Goal: Use online tool/utility

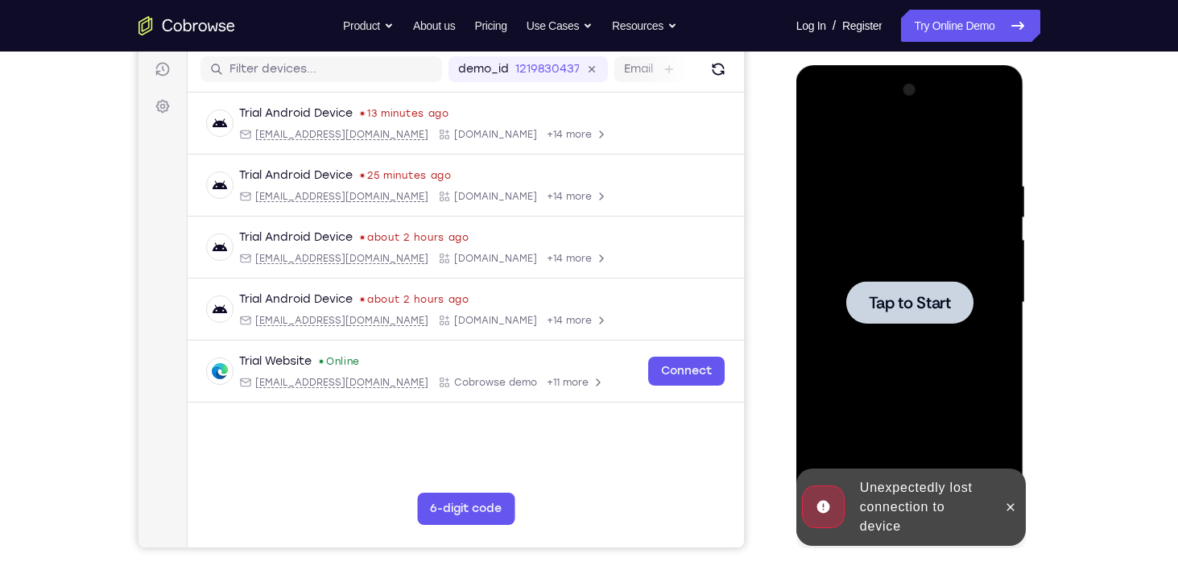
scroll to position [201, 0]
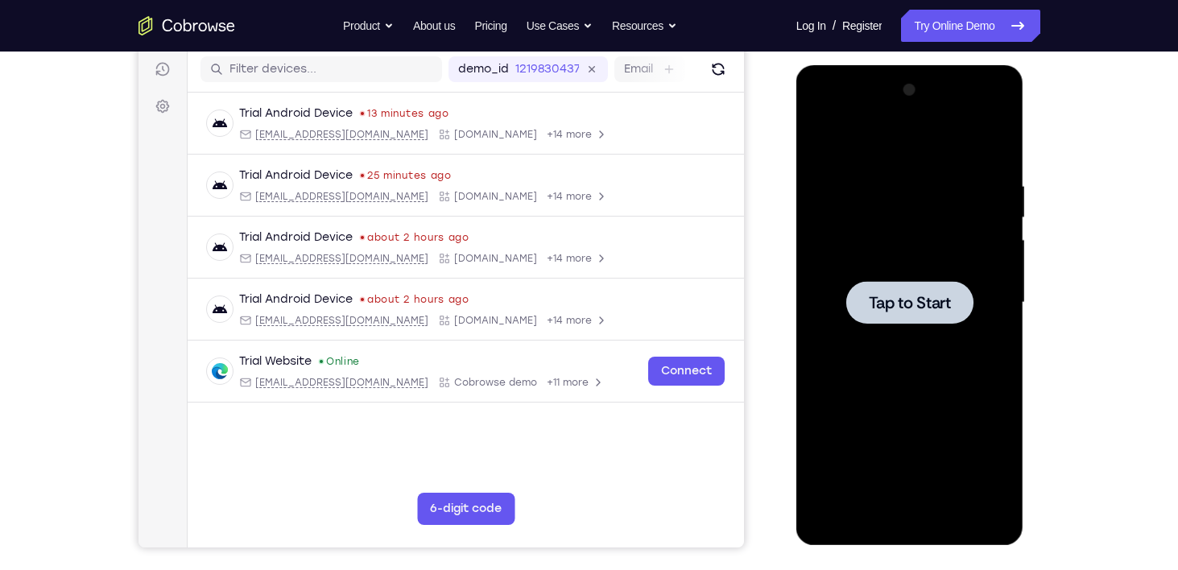
click at [874, 295] on span "Tap to Start" at bounding box center [910, 303] width 82 height 16
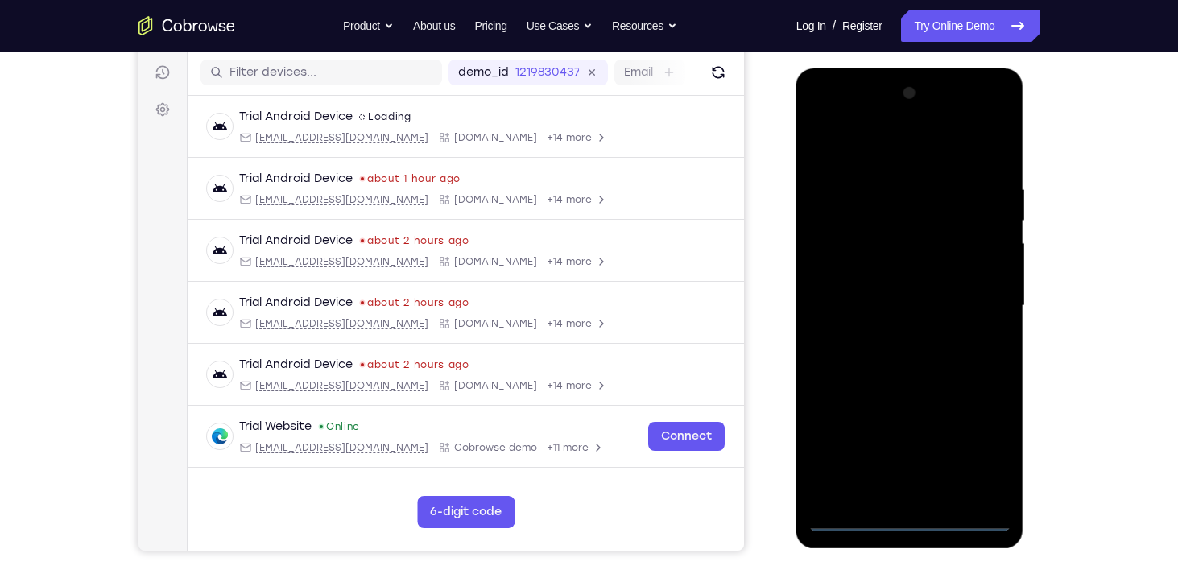
scroll to position [196, 0]
click at [917, 522] on div at bounding box center [910, 307] width 203 height 451
click at [986, 445] on div at bounding box center [910, 307] width 203 height 451
click at [887, 158] on div at bounding box center [910, 307] width 203 height 451
click at [973, 305] on div at bounding box center [910, 307] width 203 height 451
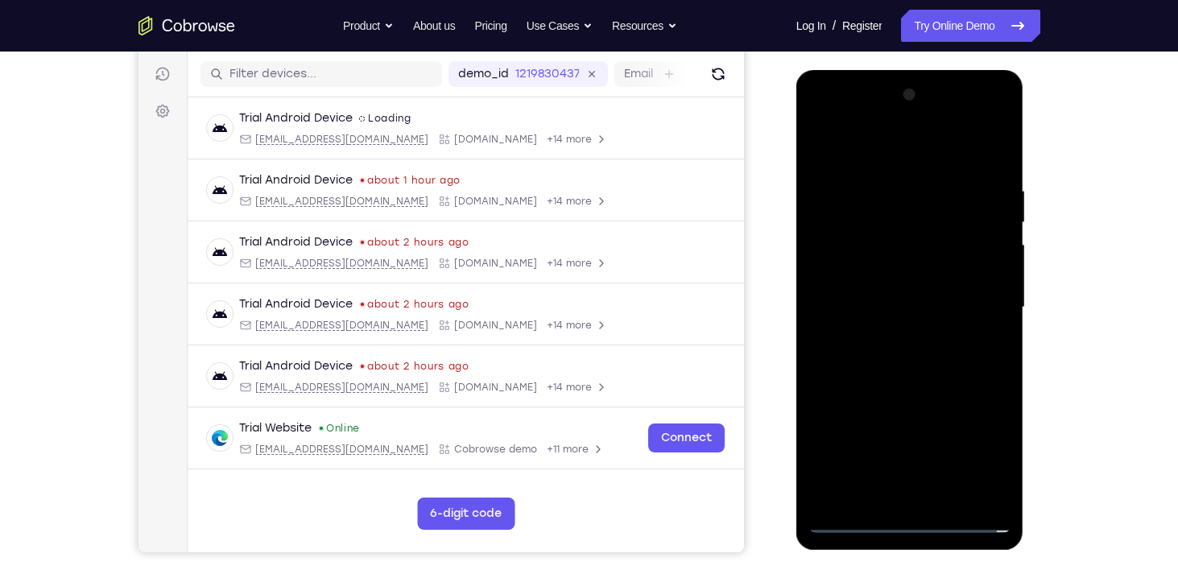
click at [889, 340] on div at bounding box center [910, 307] width 203 height 451
click at [866, 295] on div at bounding box center [910, 307] width 203 height 451
click at [856, 278] on div at bounding box center [910, 307] width 203 height 451
click at [904, 306] on div at bounding box center [910, 307] width 203 height 451
click at [921, 365] on div at bounding box center [910, 307] width 203 height 451
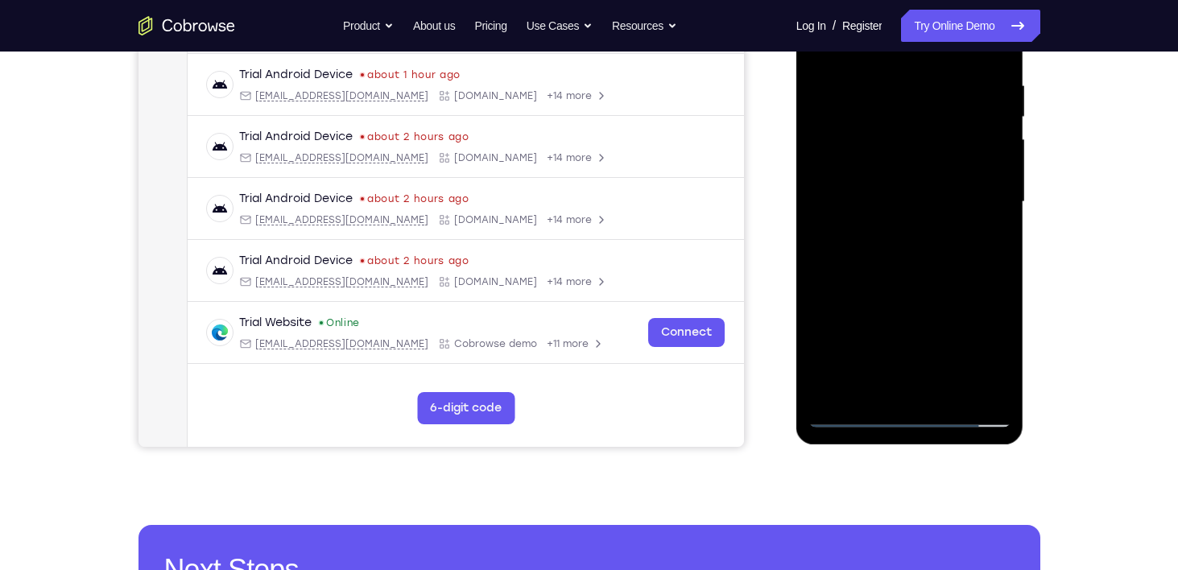
scroll to position [302, 0]
click at [915, 264] on div at bounding box center [910, 202] width 203 height 451
drag, startPoint x: 890, startPoint y: 283, endPoint x: 853, endPoint y: 79, distance: 207.9
click at [853, 79] on div at bounding box center [910, 202] width 203 height 451
drag, startPoint x: 937, startPoint y: 287, endPoint x: 903, endPoint y: 88, distance: 201.8
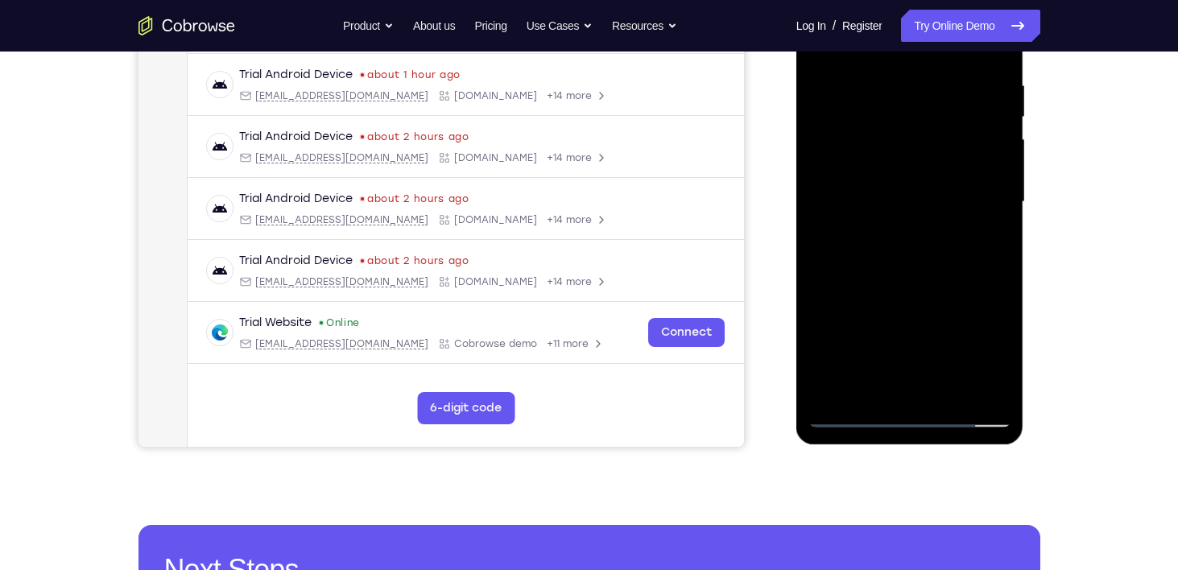
click at [903, 88] on div at bounding box center [910, 202] width 203 height 451
drag, startPoint x: 914, startPoint y: 267, endPoint x: 863, endPoint y: 85, distance: 189.7
click at [863, 85] on div at bounding box center [910, 202] width 203 height 451
drag, startPoint x: 912, startPoint y: 118, endPoint x: 927, endPoint y: 503, distance: 385.2
click at [927, 448] on html "Online web based iOS Simulators and Android Emulators. Run iPhone, iPad, Mobile…" at bounding box center [911, 206] width 230 height 483
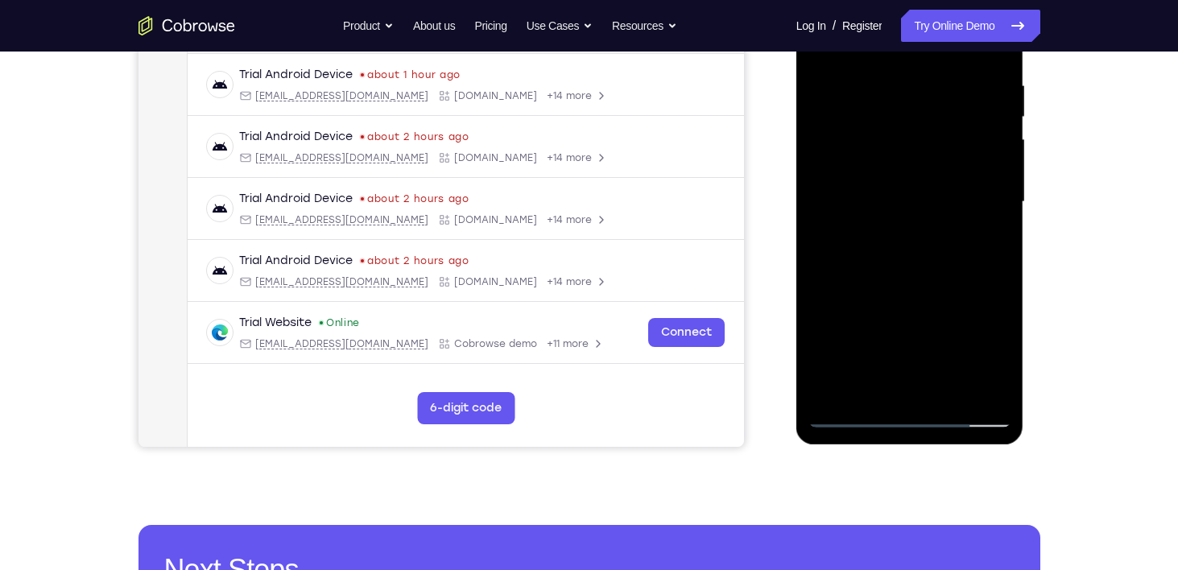
drag, startPoint x: 895, startPoint y: 125, endPoint x: 908, endPoint y: 397, distance: 272.5
click at [908, 397] on div at bounding box center [910, 202] width 203 height 451
click at [895, 79] on div at bounding box center [910, 202] width 203 height 451
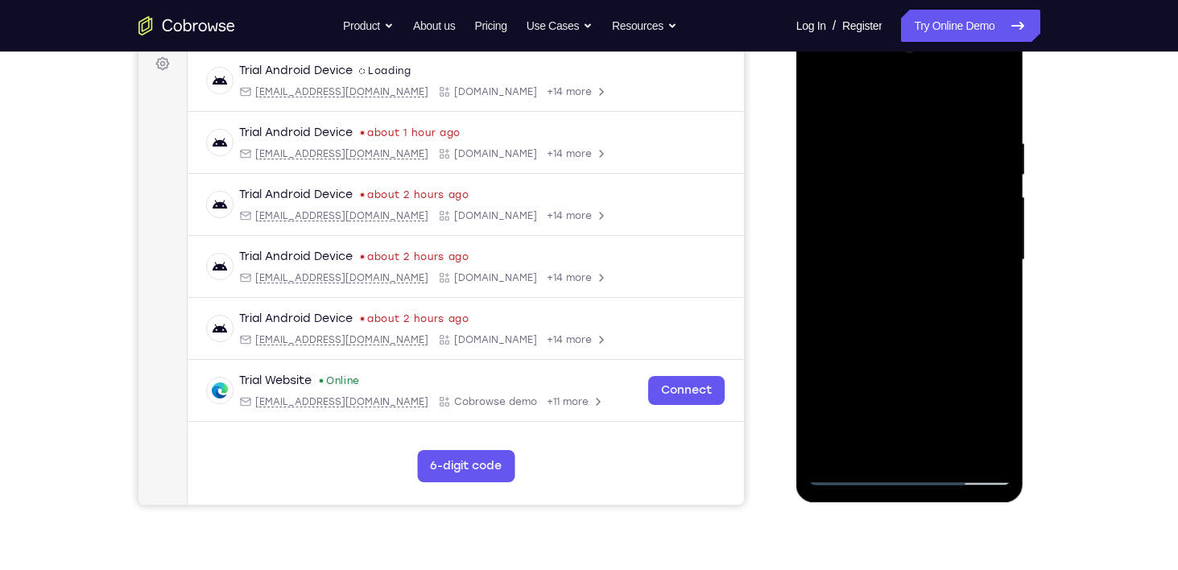
scroll to position [241, 0]
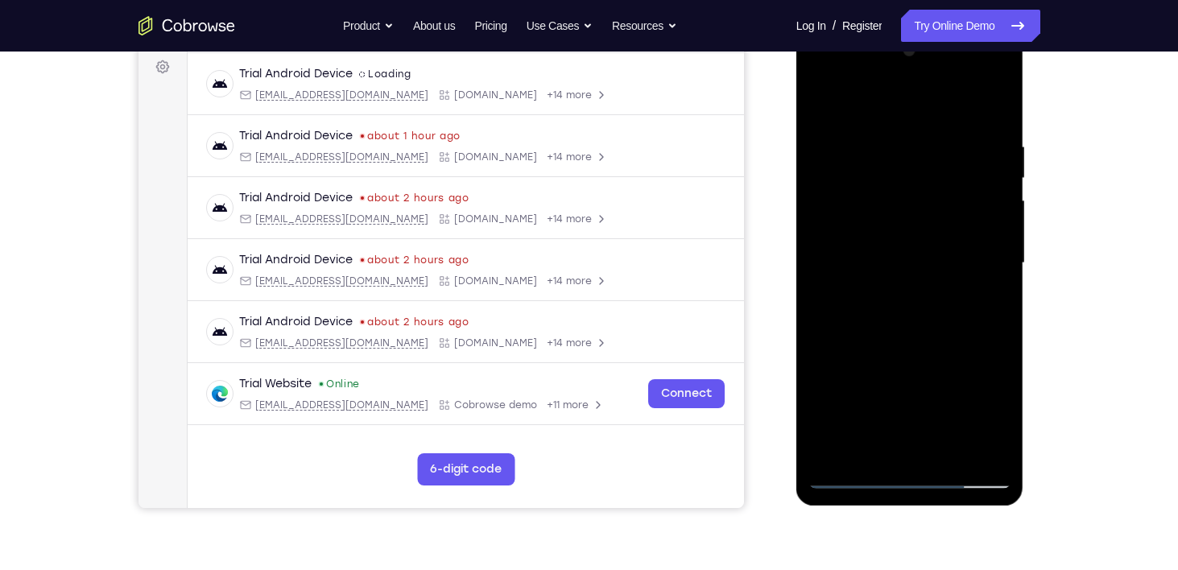
click at [905, 439] on div at bounding box center [910, 263] width 203 height 451
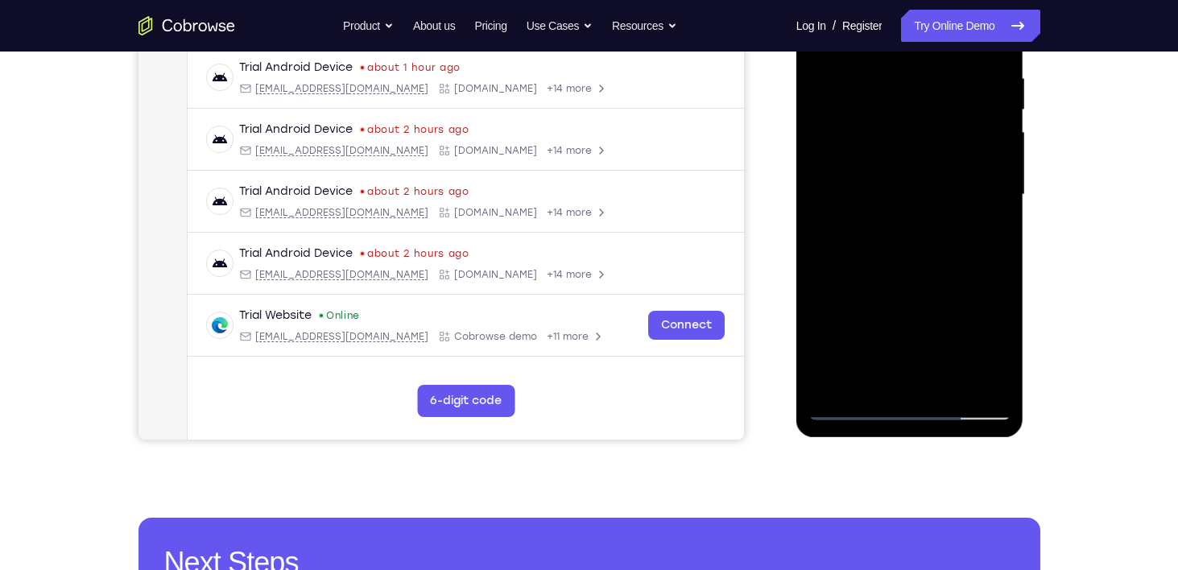
scroll to position [265, 0]
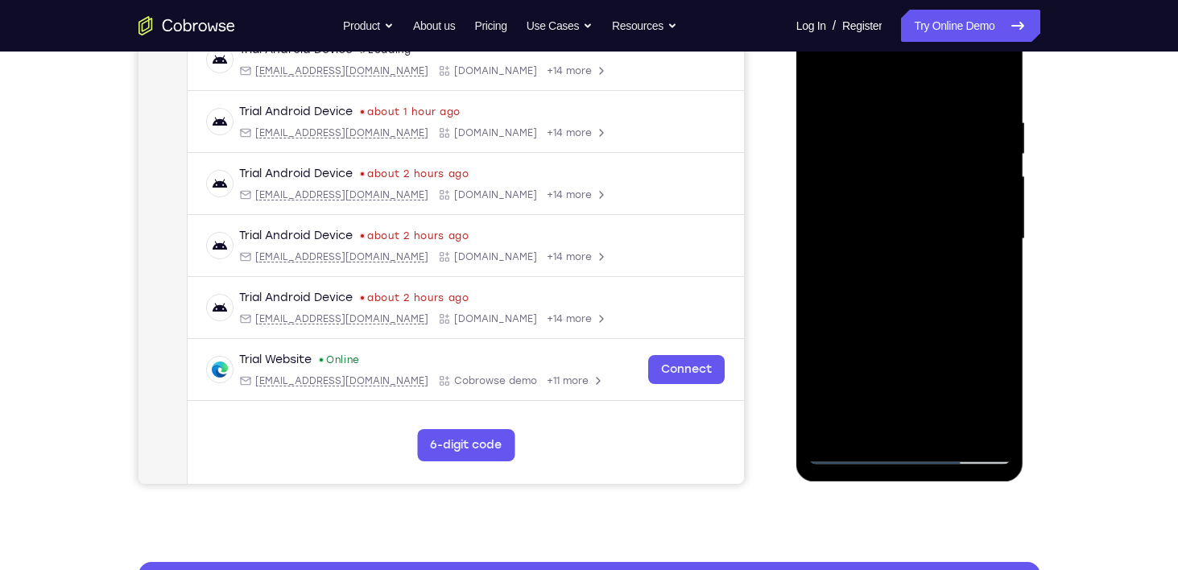
click at [930, 367] on div at bounding box center [910, 239] width 203 height 451
click at [835, 362] on div at bounding box center [910, 239] width 203 height 451
click at [970, 398] on div at bounding box center [910, 239] width 203 height 451
click at [873, 366] on div at bounding box center [910, 239] width 203 height 451
click at [862, 334] on div at bounding box center [910, 239] width 203 height 451
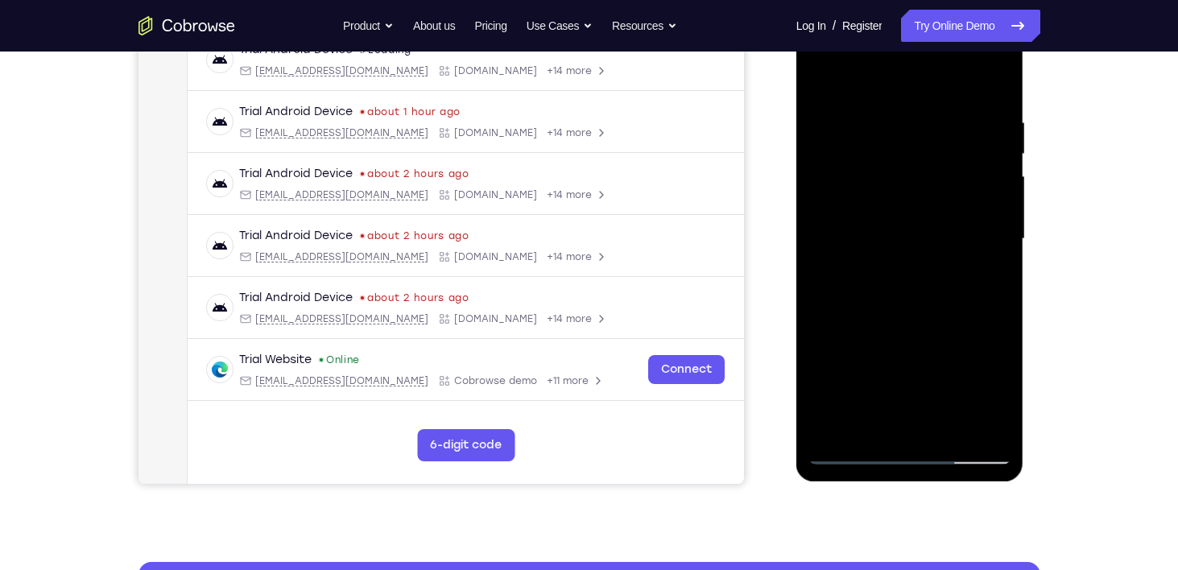
click at [995, 368] on div at bounding box center [910, 239] width 203 height 451
click at [919, 421] on div at bounding box center [910, 239] width 203 height 451
click at [992, 368] on div at bounding box center [910, 239] width 203 height 451
click at [861, 341] on div at bounding box center [910, 239] width 203 height 451
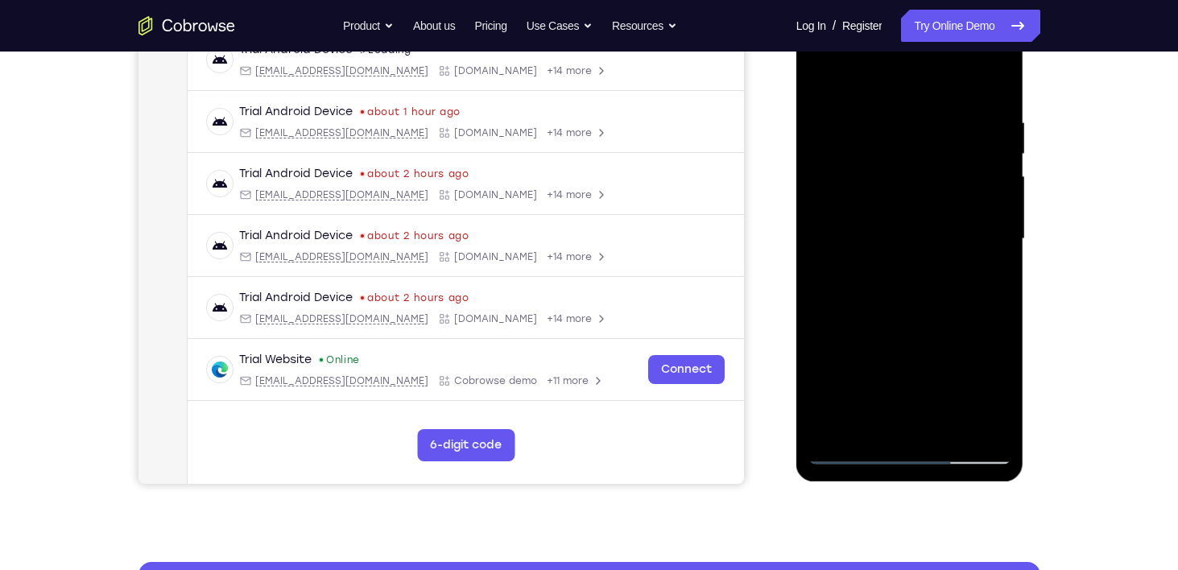
click at [929, 366] on div at bounding box center [910, 239] width 203 height 451
click at [923, 421] on div at bounding box center [910, 239] width 203 height 451
click at [853, 448] on div at bounding box center [910, 239] width 203 height 451
click at [990, 421] on div at bounding box center [910, 239] width 203 height 451
click at [986, 224] on div at bounding box center [910, 239] width 203 height 451
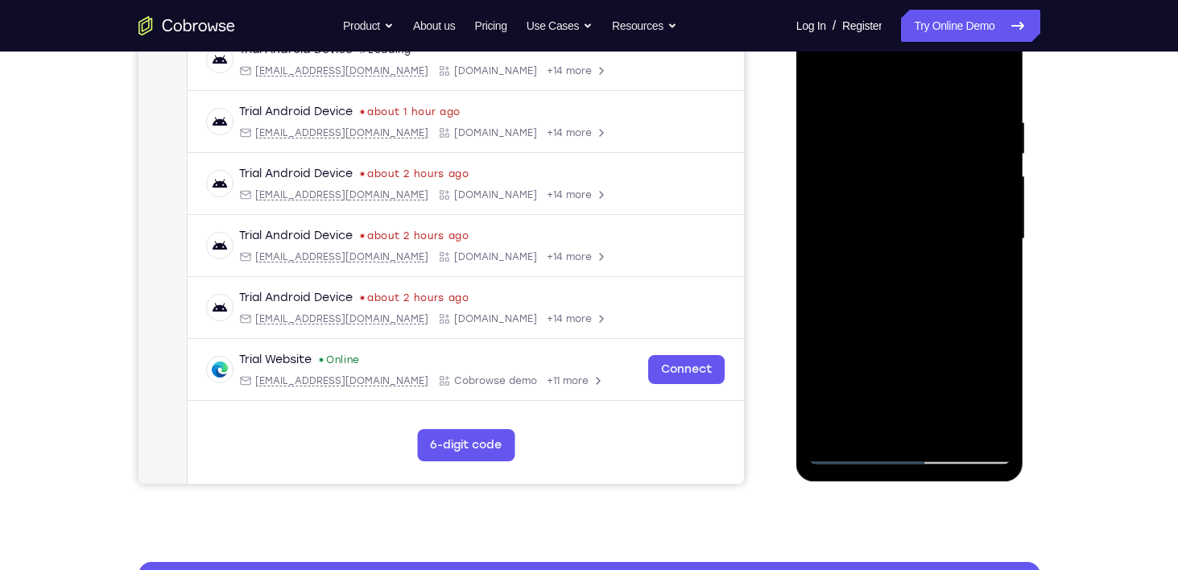
click at [821, 252] on div at bounding box center [910, 239] width 203 height 451
click at [993, 79] on div at bounding box center [910, 239] width 203 height 451
click at [949, 426] on div at bounding box center [910, 239] width 203 height 451
click at [909, 327] on div at bounding box center [910, 239] width 203 height 451
click at [826, 80] on div at bounding box center [910, 239] width 203 height 451
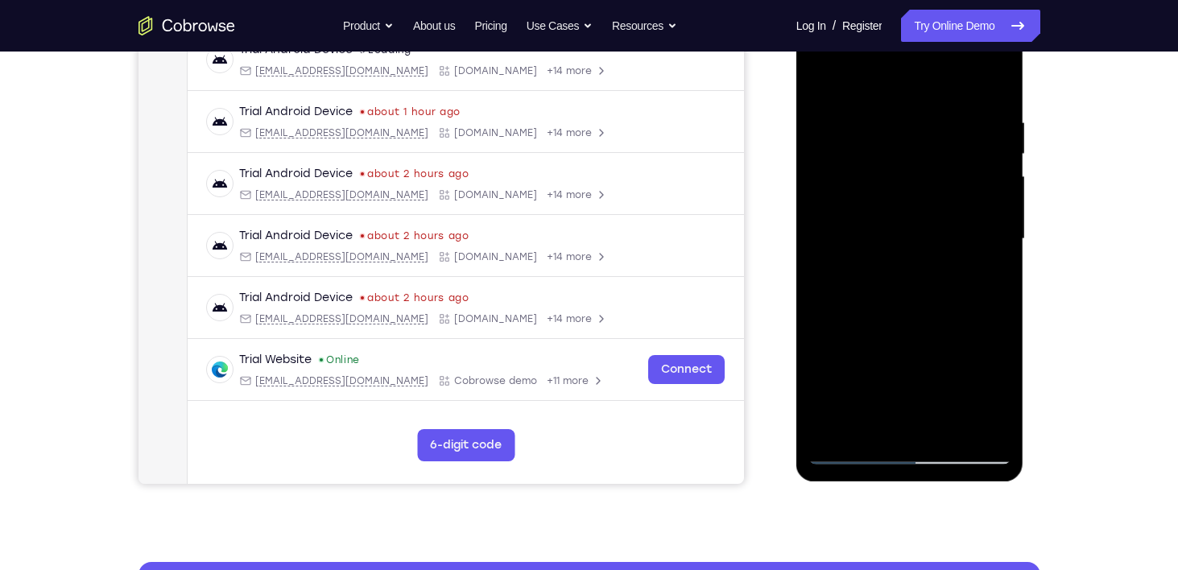
click at [881, 105] on div at bounding box center [910, 239] width 203 height 451
click at [874, 417] on div at bounding box center [910, 239] width 203 height 451
click at [908, 269] on div at bounding box center [910, 239] width 203 height 451
click at [835, 421] on div at bounding box center [910, 239] width 203 height 451
click at [937, 228] on div at bounding box center [910, 239] width 203 height 451
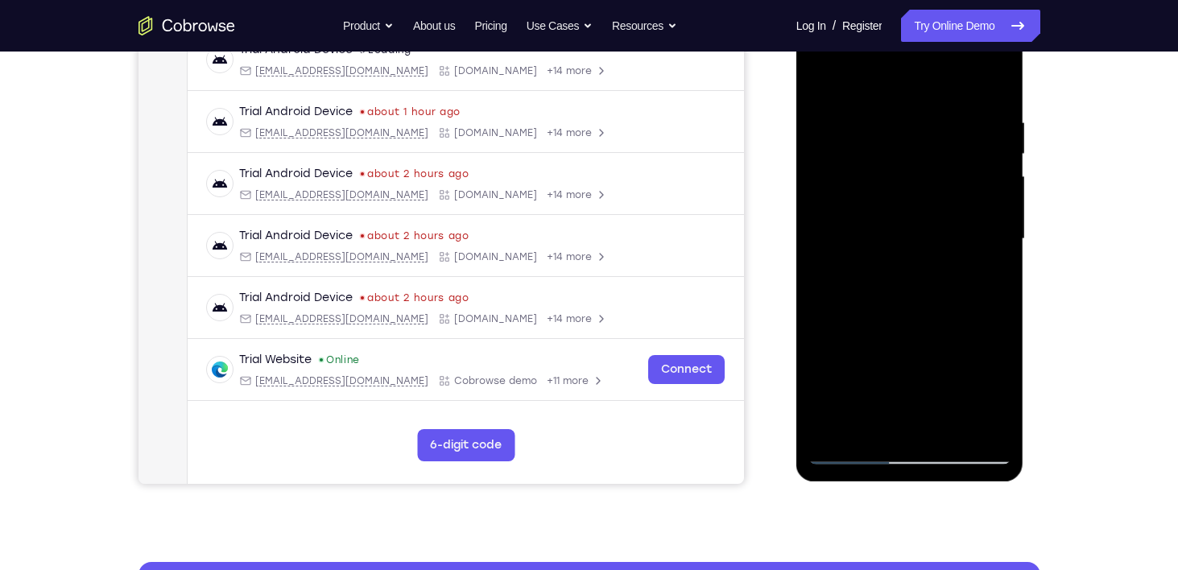
click at [858, 423] on div at bounding box center [910, 239] width 203 height 451
click at [912, 418] on div at bounding box center [910, 239] width 203 height 451
click at [886, 192] on div at bounding box center [910, 239] width 203 height 451
click at [940, 423] on div at bounding box center [910, 239] width 203 height 451
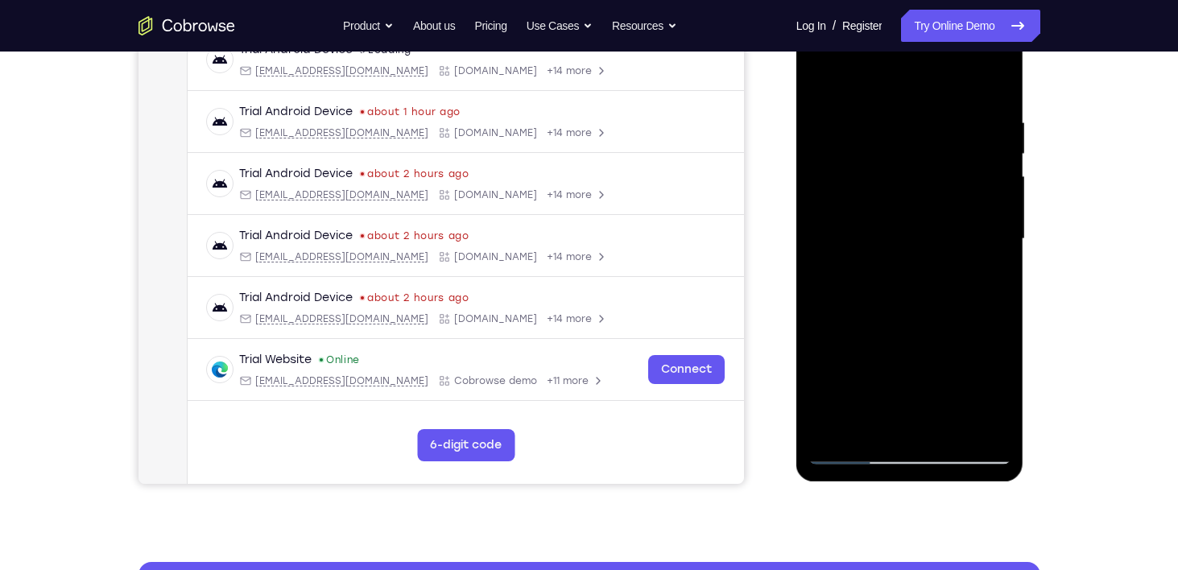
click at [990, 421] on div at bounding box center [910, 239] width 203 height 451
click at [991, 81] on div at bounding box center [910, 239] width 203 height 451
click at [949, 427] on div at bounding box center [910, 239] width 203 height 451
click at [936, 206] on div at bounding box center [910, 239] width 203 height 451
click at [819, 77] on div at bounding box center [910, 239] width 203 height 451
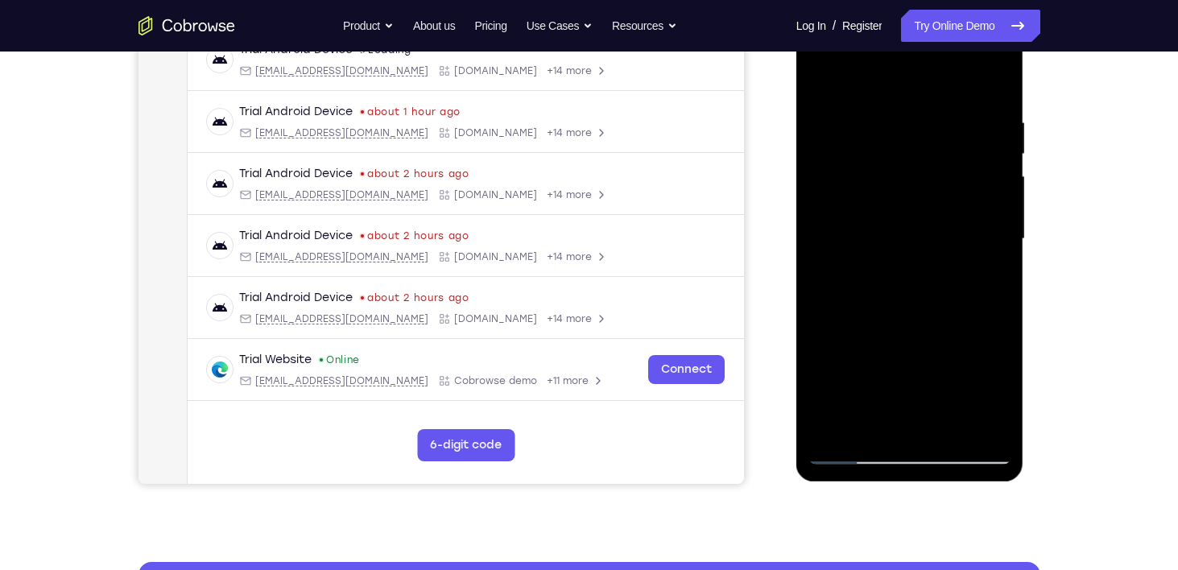
click at [819, 77] on div at bounding box center [910, 239] width 203 height 451
drag, startPoint x: 917, startPoint y: 292, endPoint x: 871, endPoint y: 38, distance: 257.8
click at [871, 38] on div at bounding box center [910, 239] width 203 height 451
drag, startPoint x: 891, startPoint y: 283, endPoint x: 854, endPoint y: 76, distance: 210.9
click at [854, 76] on div at bounding box center [910, 239] width 203 height 451
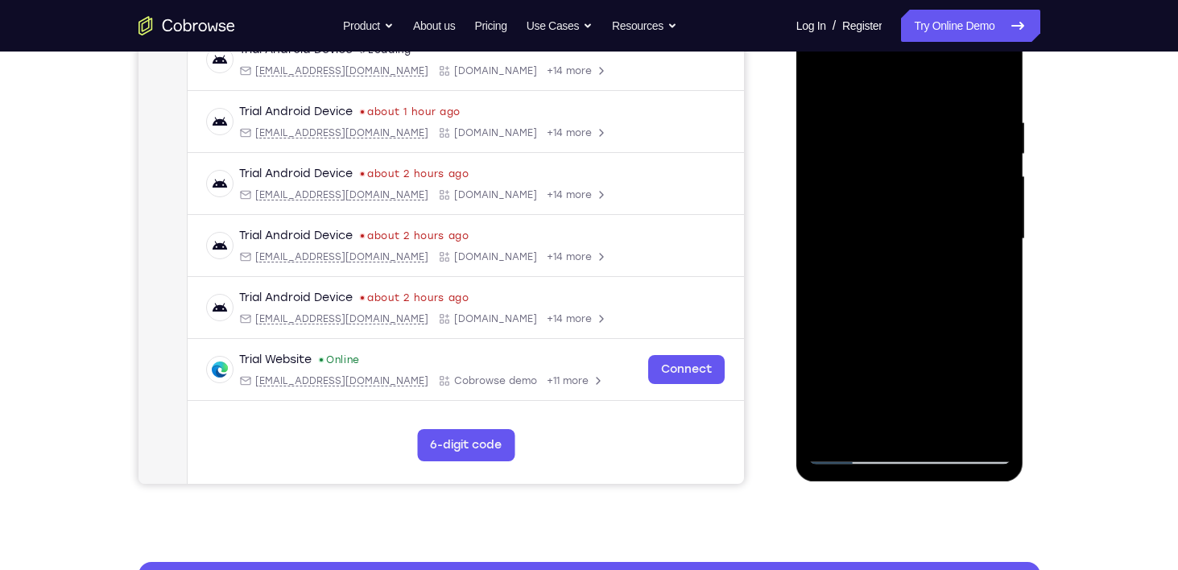
drag, startPoint x: 970, startPoint y: 256, endPoint x: 840, endPoint y: -46, distance: 328.6
click at [840, 2] on html "Online web based iOS Simulators and Android Emulators. Run iPhone, iPad, Mobile…" at bounding box center [911, 243] width 230 height 483
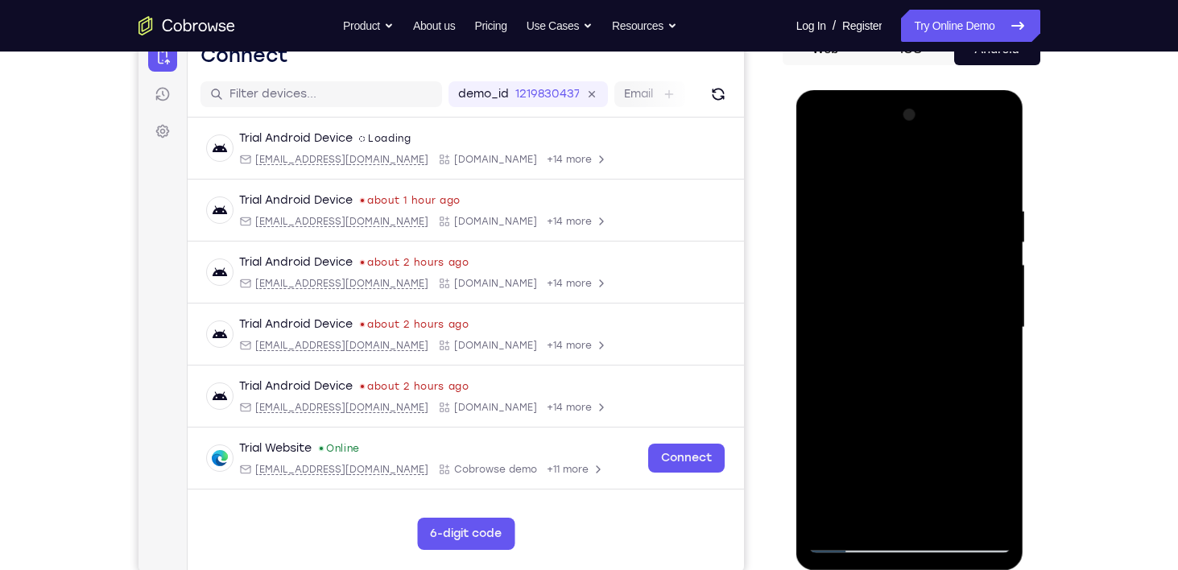
scroll to position [175, 0]
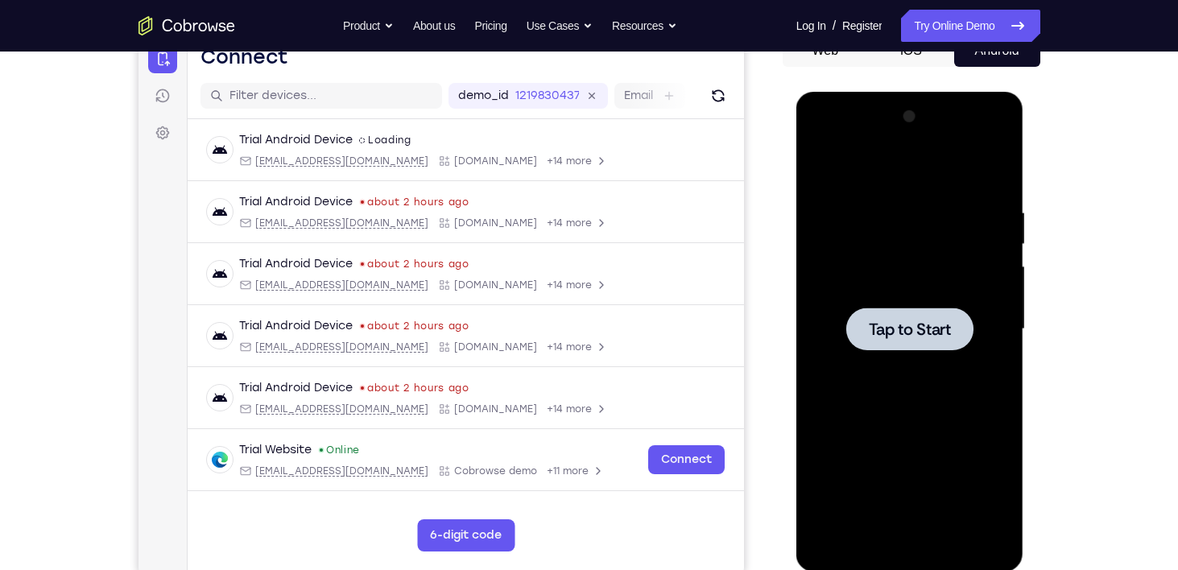
click at [924, 337] on span "Tap to Start" at bounding box center [910, 329] width 82 height 16
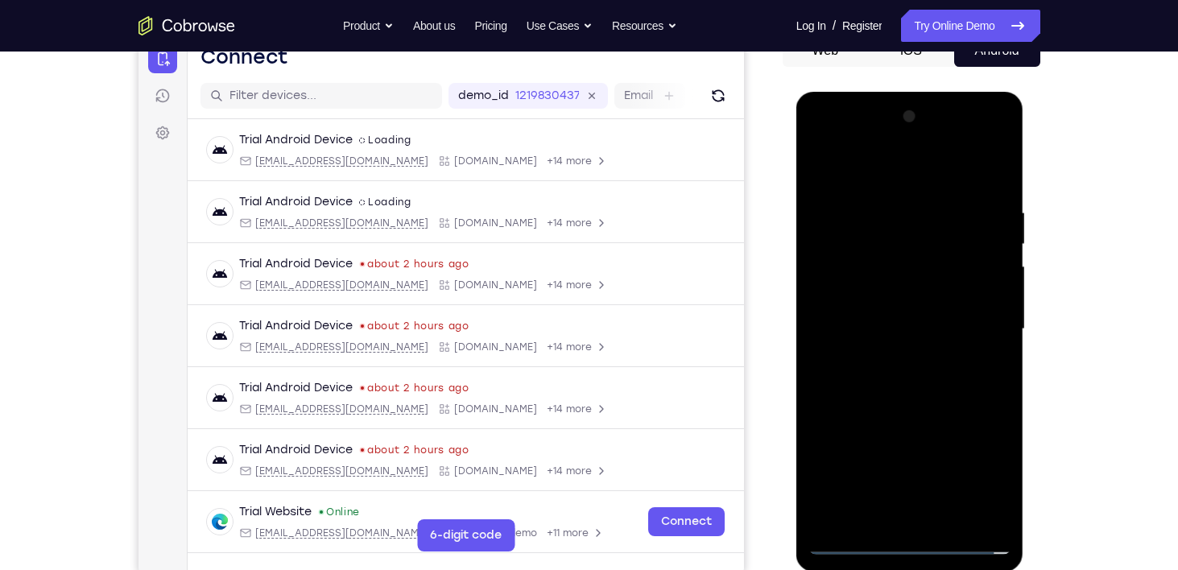
click at [912, 539] on div at bounding box center [910, 329] width 203 height 451
click at [975, 478] on div at bounding box center [910, 329] width 203 height 451
click at [883, 176] on div at bounding box center [910, 329] width 203 height 451
click at [970, 328] on div at bounding box center [910, 329] width 203 height 451
click at [893, 359] on div at bounding box center [910, 329] width 203 height 451
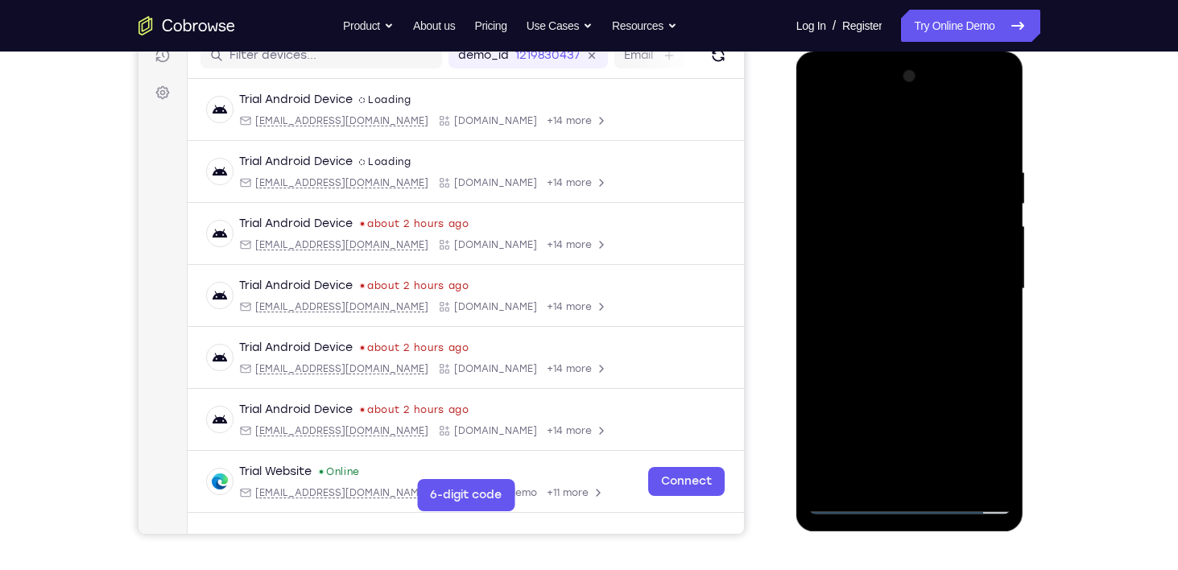
scroll to position [221, 0]
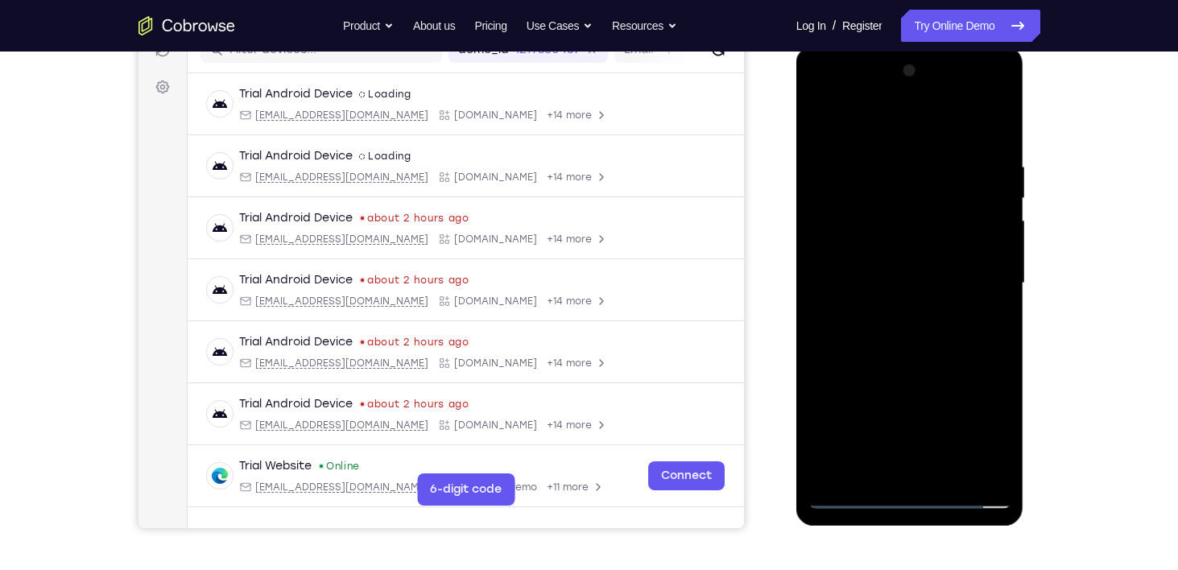
click at [879, 269] on div at bounding box center [910, 283] width 203 height 451
click at [846, 247] on div at bounding box center [910, 283] width 203 height 451
click at [905, 284] on div at bounding box center [910, 283] width 203 height 451
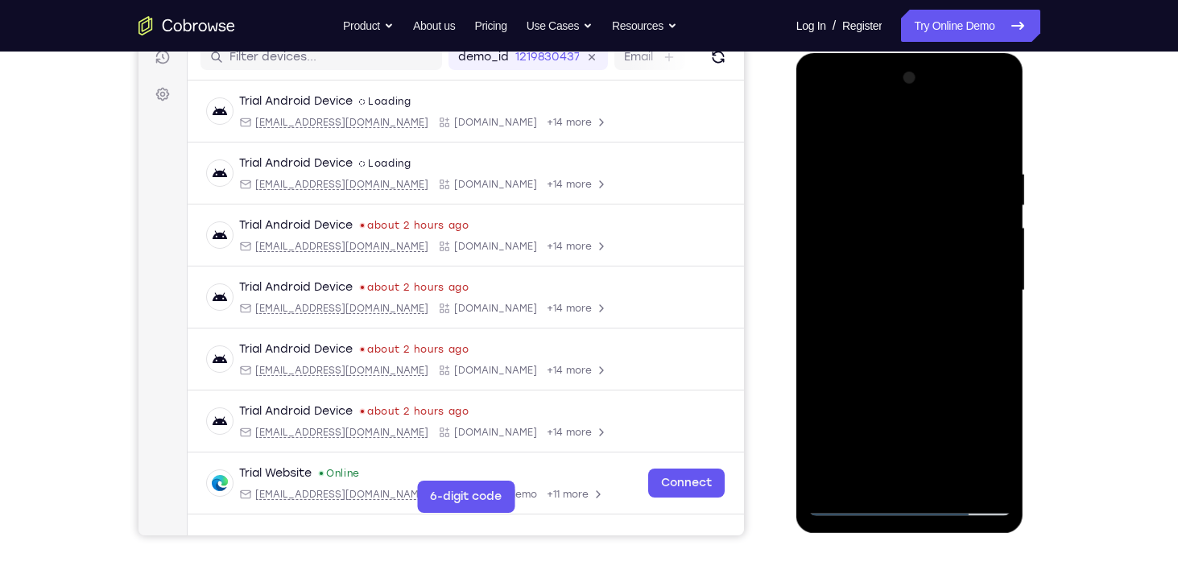
scroll to position [212, 0]
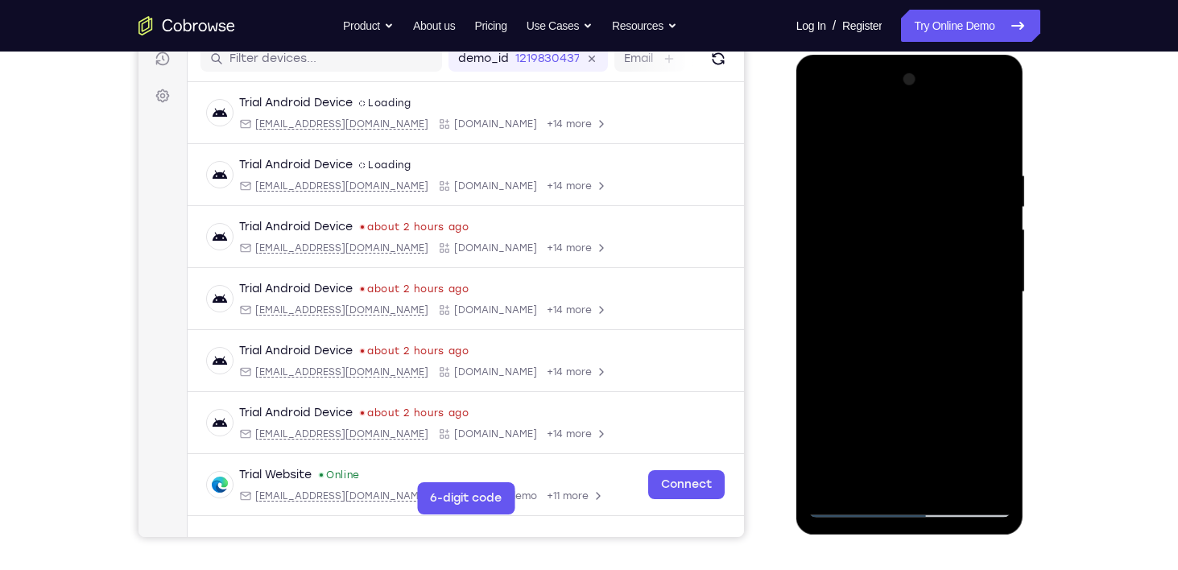
click at [860, 302] on div at bounding box center [910, 292] width 203 height 451
click at [885, 355] on div at bounding box center [910, 292] width 203 height 451
click at [953, 481] on div at bounding box center [910, 292] width 203 height 451
click at [916, 382] on div at bounding box center [910, 292] width 203 height 451
click at [879, 271] on div at bounding box center [910, 292] width 203 height 451
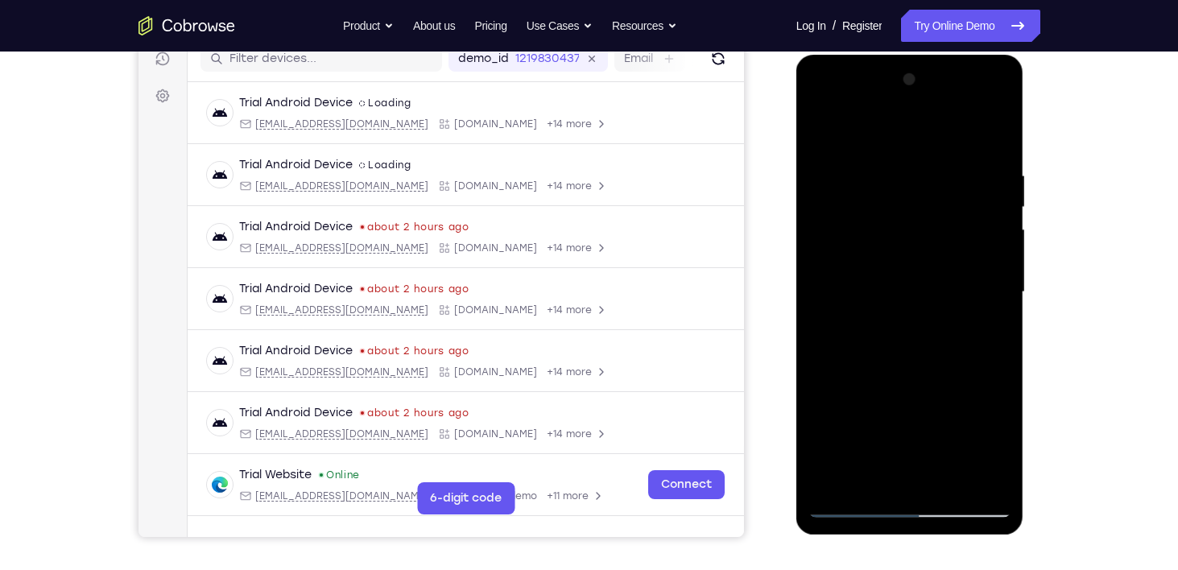
click at [857, 469] on div at bounding box center [910, 292] width 203 height 451
click at [985, 335] on div at bounding box center [910, 292] width 203 height 451
click at [989, 329] on div at bounding box center [910, 292] width 203 height 451
click at [820, 130] on div at bounding box center [910, 292] width 203 height 451
click at [819, 124] on div at bounding box center [910, 292] width 203 height 451
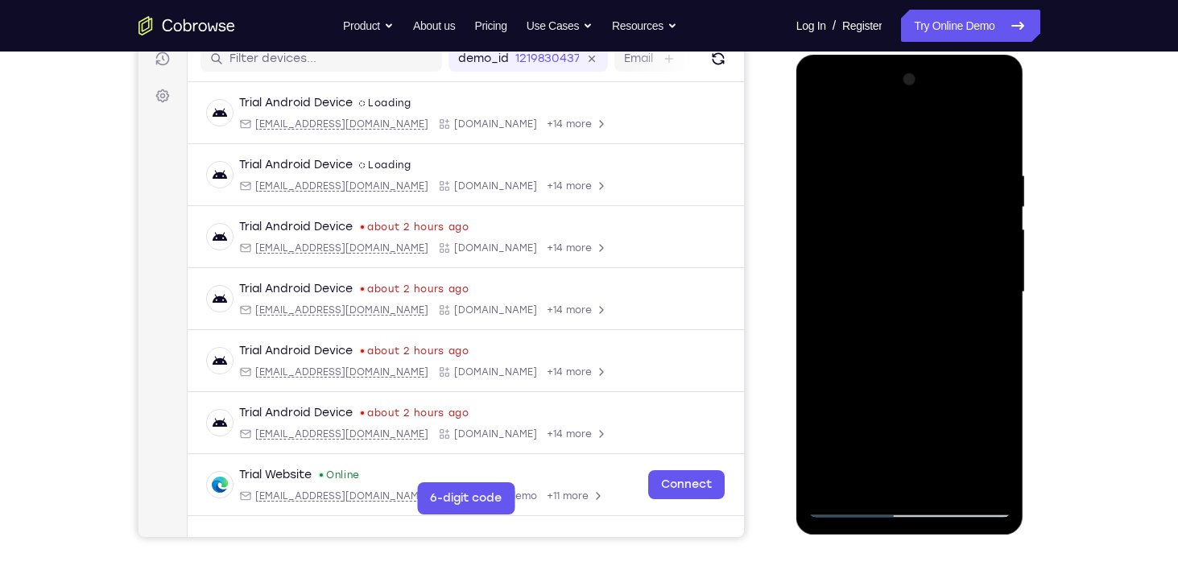
drag, startPoint x: 904, startPoint y: 378, endPoint x: 837, endPoint y: 130, distance: 256.1
click at [837, 130] on div at bounding box center [910, 292] width 203 height 451
drag, startPoint x: 954, startPoint y: 367, endPoint x: 863, endPoint y: 126, distance: 258.2
click at [863, 126] on div at bounding box center [910, 292] width 203 height 451
drag, startPoint x: 957, startPoint y: 406, endPoint x: 863, endPoint y: 133, distance: 288.5
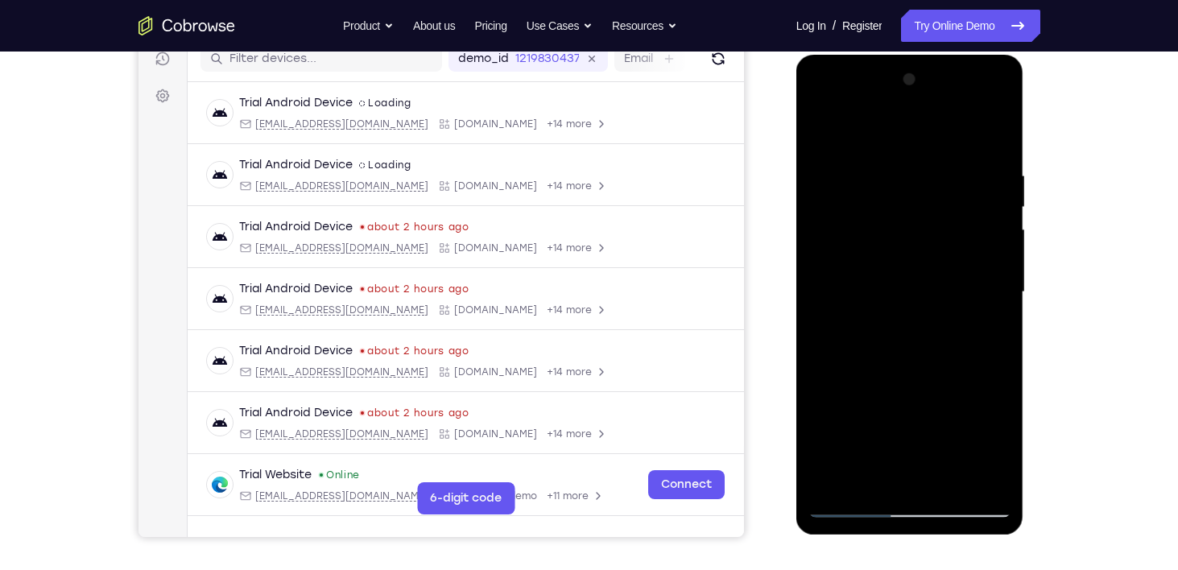
click at [863, 133] on div at bounding box center [910, 292] width 203 height 451
drag, startPoint x: 966, startPoint y: 358, endPoint x: 888, endPoint y: 125, distance: 245.2
click at [888, 125] on div at bounding box center [910, 292] width 203 height 451
drag, startPoint x: 961, startPoint y: 354, endPoint x: 875, endPoint y: 130, distance: 240.3
click at [875, 130] on div at bounding box center [910, 292] width 203 height 451
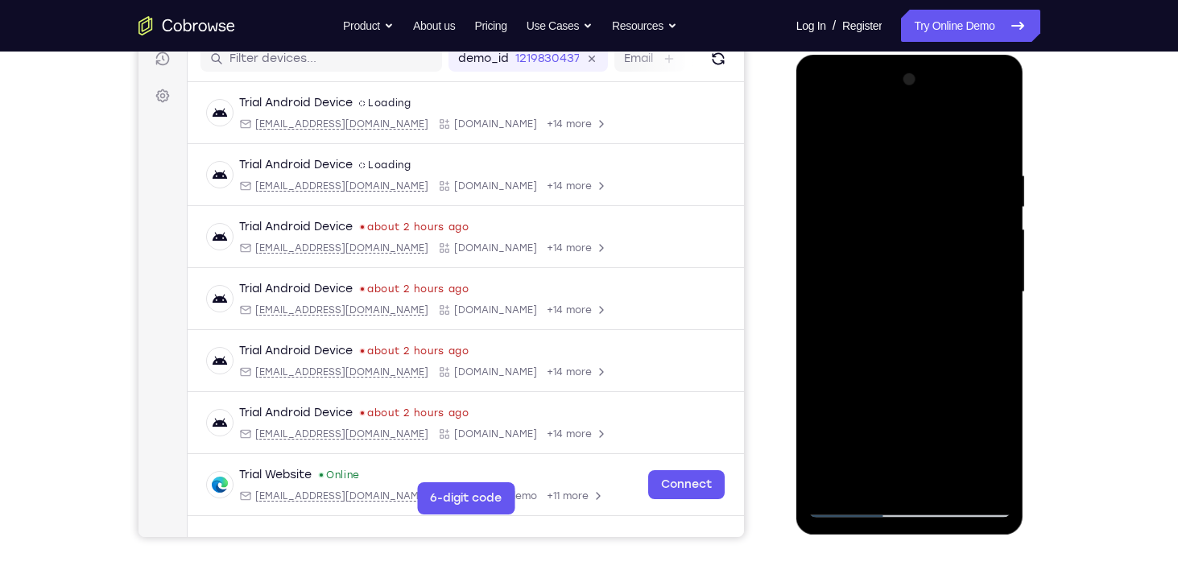
click at [1002, 308] on div at bounding box center [910, 292] width 203 height 451
drag, startPoint x: 905, startPoint y: 350, endPoint x: 821, endPoint y: 112, distance: 252.7
click at [821, 112] on div at bounding box center [910, 292] width 203 height 451
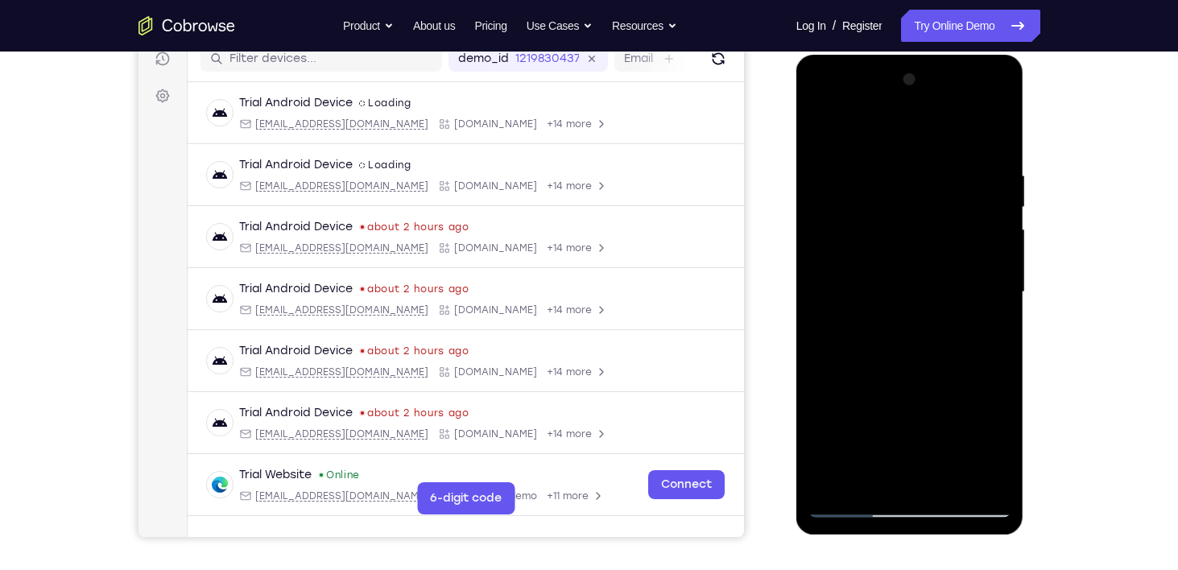
drag, startPoint x: 946, startPoint y: 387, endPoint x: 887, endPoint y: 234, distance: 163.2
click at [887, 234] on div at bounding box center [910, 292] width 203 height 451
drag, startPoint x: 956, startPoint y: 364, endPoint x: 877, endPoint y: 129, distance: 248.0
click at [877, 129] on div at bounding box center [910, 292] width 203 height 451
drag, startPoint x: 972, startPoint y: 367, endPoint x: 892, endPoint y: 191, distance: 193.5
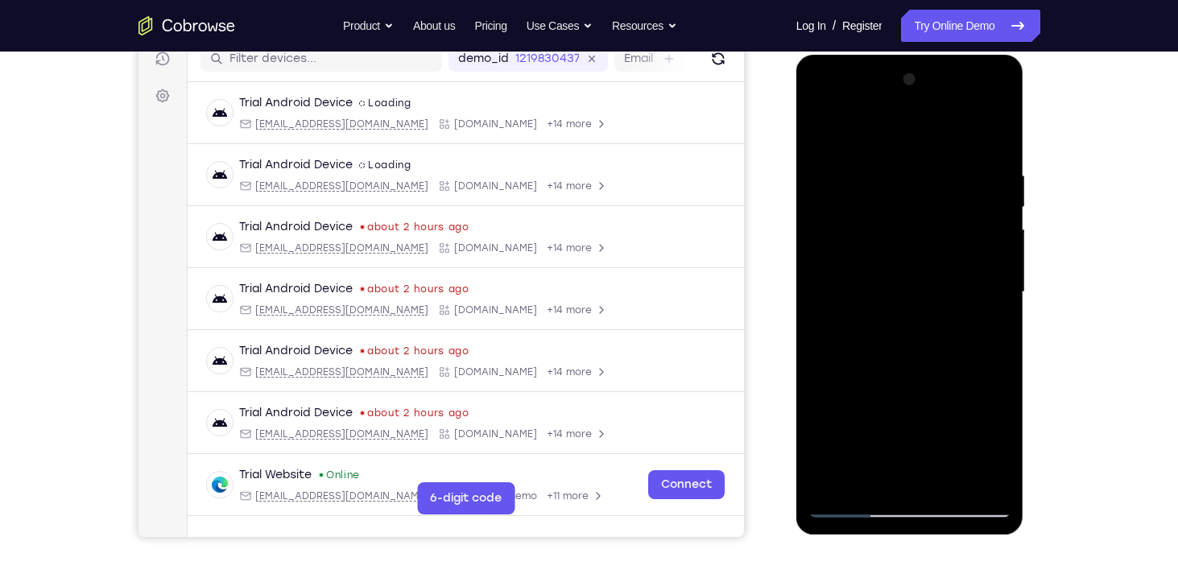
click at [892, 191] on div at bounding box center [910, 292] width 203 height 451
drag, startPoint x: 959, startPoint y: 339, endPoint x: 868, endPoint y: 132, distance: 226.1
click at [868, 132] on div at bounding box center [910, 292] width 203 height 451
drag, startPoint x: 990, startPoint y: 369, endPoint x: 879, endPoint y: 137, distance: 256.8
click at [879, 137] on div at bounding box center [910, 292] width 203 height 451
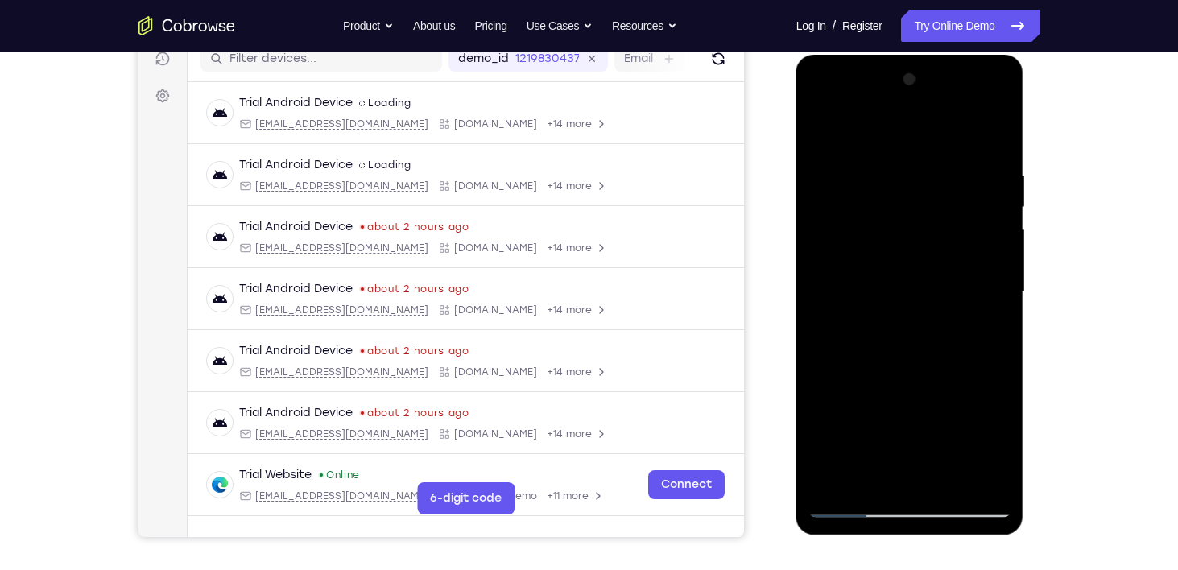
drag, startPoint x: 944, startPoint y: 402, endPoint x: 848, endPoint y: 161, distance: 259.2
click at [848, 161] on div at bounding box center [910, 292] width 203 height 451
drag, startPoint x: 937, startPoint y: 383, endPoint x: 916, endPoint y: 318, distance: 68.5
click at [916, 318] on div at bounding box center [910, 292] width 203 height 451
click at [999, 270] on div at bounding box center [910, 292] width 203 height 451
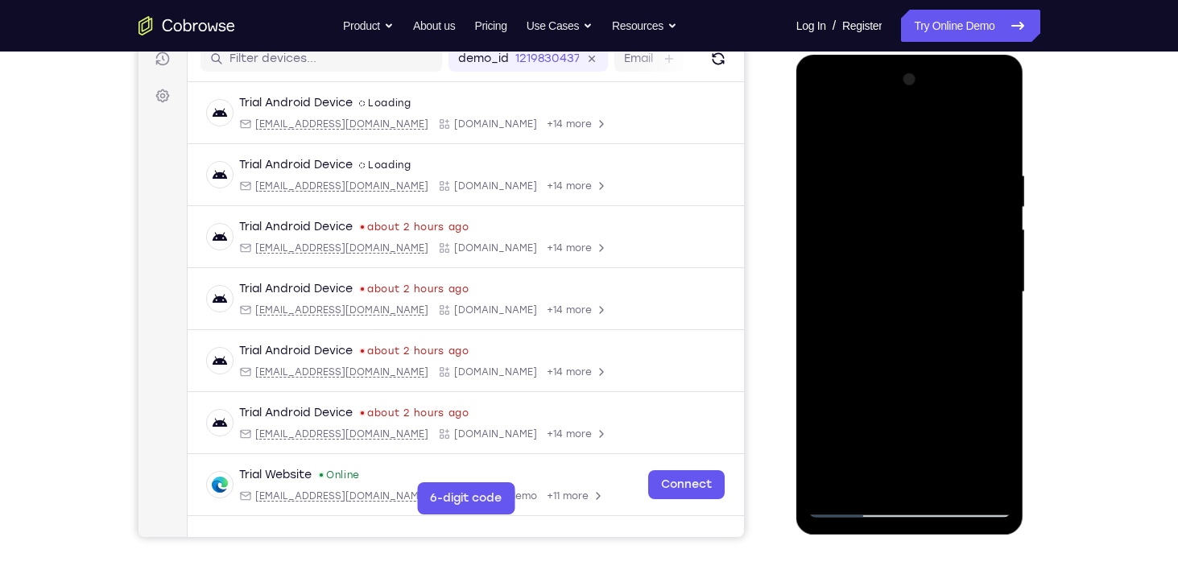
click at [999, 270] on div at bounding box center [910, 292] width 203 height 451
drag, startPoint x: 929, startPoint y: 363, endPoint x: 839, endPoint y: 82, distance: 295.2
click at [839, 82] on div at bounding box center [910, 292] width 203 height 451
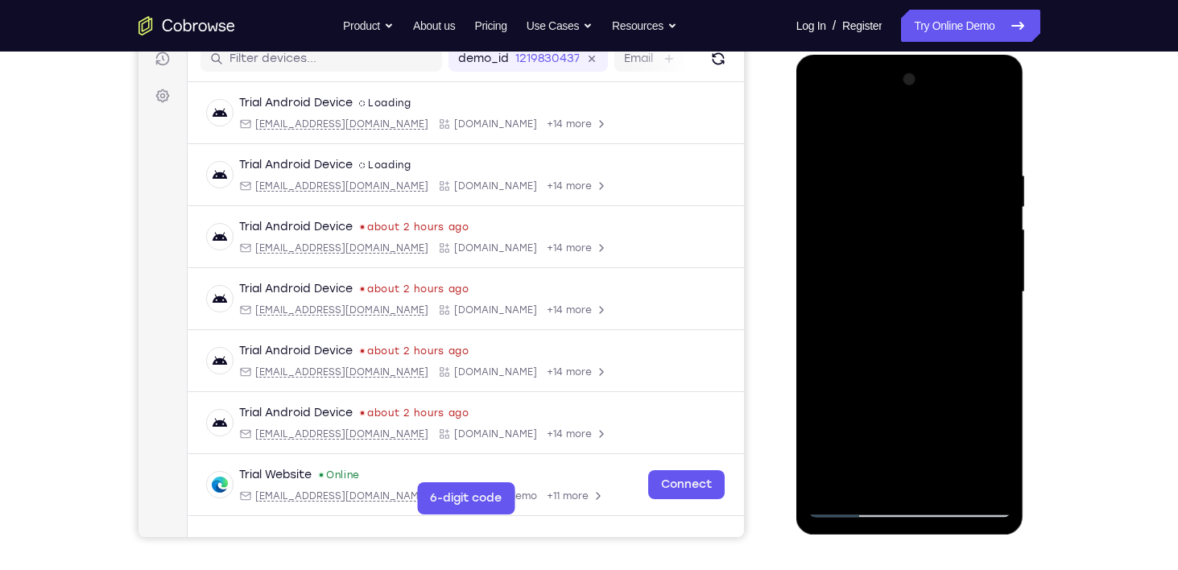
drag, startPoint x: 924, startPoint y: 370, endPoint x: 817, endPoint y: 79, distance: 309.8
click at [817, 79] on div at bounding box center [910, 292] width 203 height 451
drag, startPoint x: 928, startPoint y: 384, endPoint x: 824, endPoint y: 146, distance: 260.0
click at [824, 146] on div at bounding box center [910, 292] width 203 height 451
drag, startPoint x: 941, startPoint y: 395, endPoint x: 823, endPoint y: 114, distance: 305.7
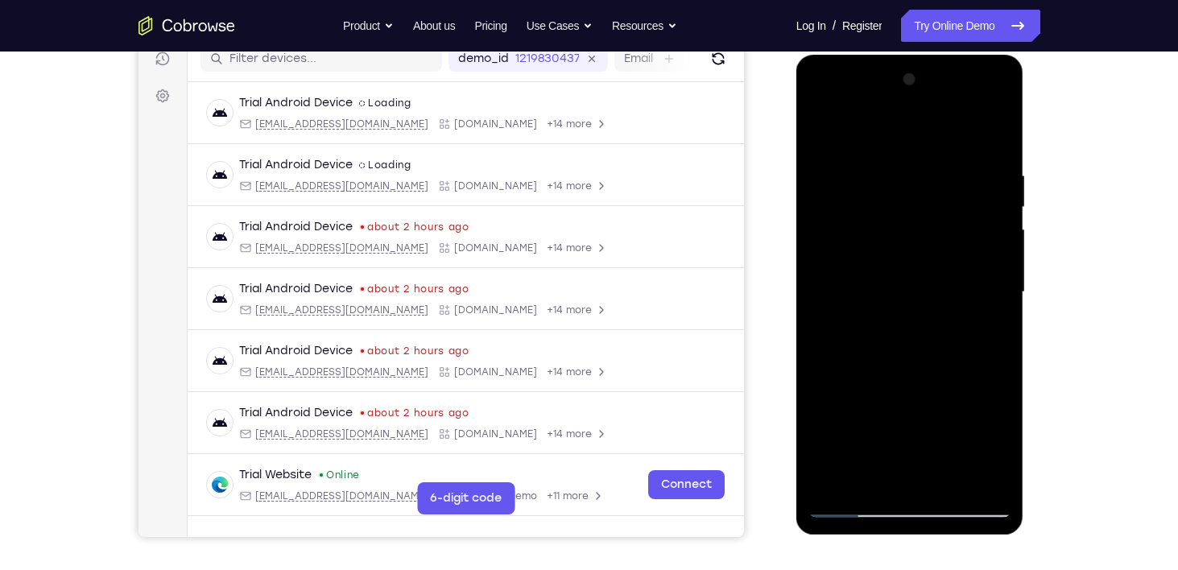
click at [823, 114] on div at bounding box center [910, 292] width 203 height 451
drag, startPoint x: 925, startPoint y: 357, endPoint x: 835, endPoint y: 92, distance: 279.9
click at [835, 92] on div at bounding box center [910, 292] width 203 height 451
drag, startPoint x: 941, startPoint y: 389, endPoint x: 835, endPoint y: 159, distance: 252.9
click at [835, 159] on div at bounding box center [910, 292] width 203 height 451
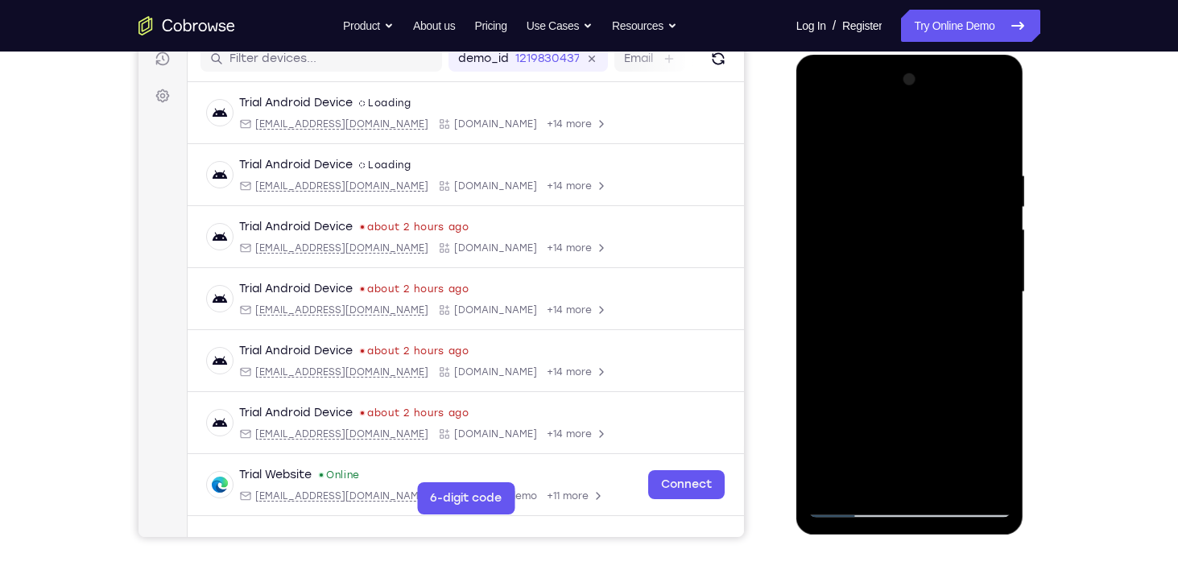
drag, startPoint x: 917, startPoint y: 274, endPoint x: 951, endPoint y: 396, distance: 127.0
click at [951, 396] on div at bounding box center [910, 292] width 203 height 451
click at [1000, 316] on div at bounding box center [910, 292] width 203 height 451
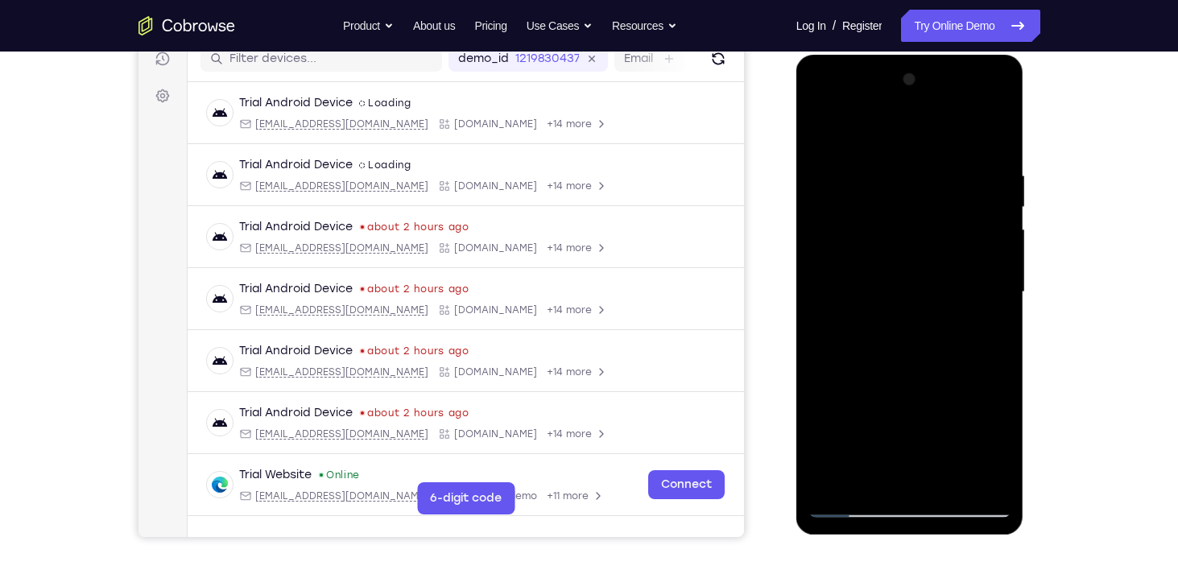
click at [1000, 316] on div at bounding box center [910, 292] width 203 height 451
click at [906, 161] on div at bounding box center [910, 292] width 203 height 451
drag, startPoint x: 968, startPoint y: 409, endPoint x: 842, endPoint y: 75, distance: 357.3
click at [842, 75] on div at bounding box center [910, 292] width 203 height 451
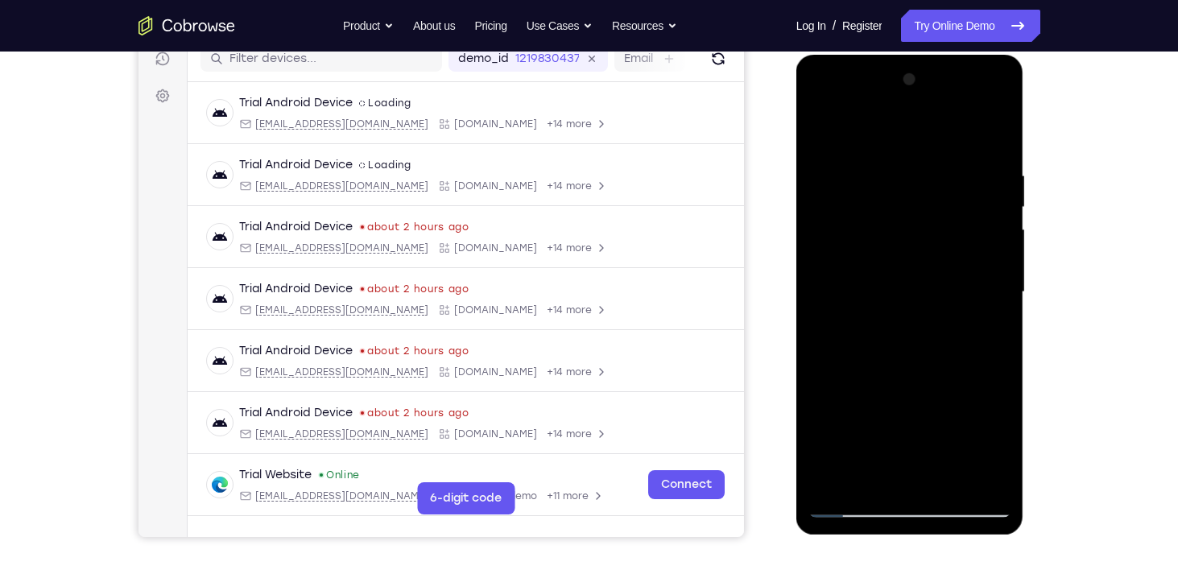
click at [995, 323] on div at bounding box center [910, 292] width 203 height 451
click at [996, 322] on div at bounding box center [910, 292] width 203 height 451
drag, startPoint x: 933, startPoint y: 416, endPoint x: 839, endPoint y: 147, distance: 284.0
click at [839, 147] on div at bounding box center [910, 292] width 203 height 451
drag, startPoint x: 901, startPoint y: 345, endPoint x: 810, endPoint y: 84, distance: 277.1
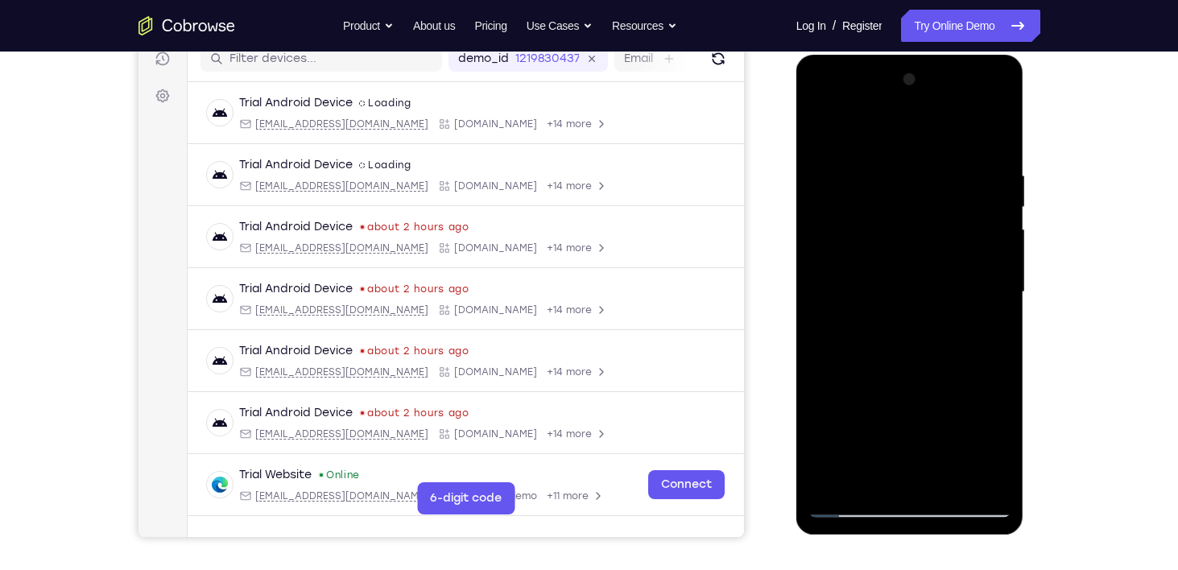
click at [810, 84] on div at bounding box center [910, 292] width 203 height 451
drag, startPoint x: 917, startPoint y: 350, endPoint x: 837, endPoint y: 178, distance: 190.2
click at [837, 178] on div at bounding box center [910, 292] width 203 height 451
drag, startPoint x: 914, startPoint y: 346, endPoint x: 867, endPoint y: 226, distance: 128.8
click at [867, 226] on div at bounding box center [910, 292] width 203 height 451
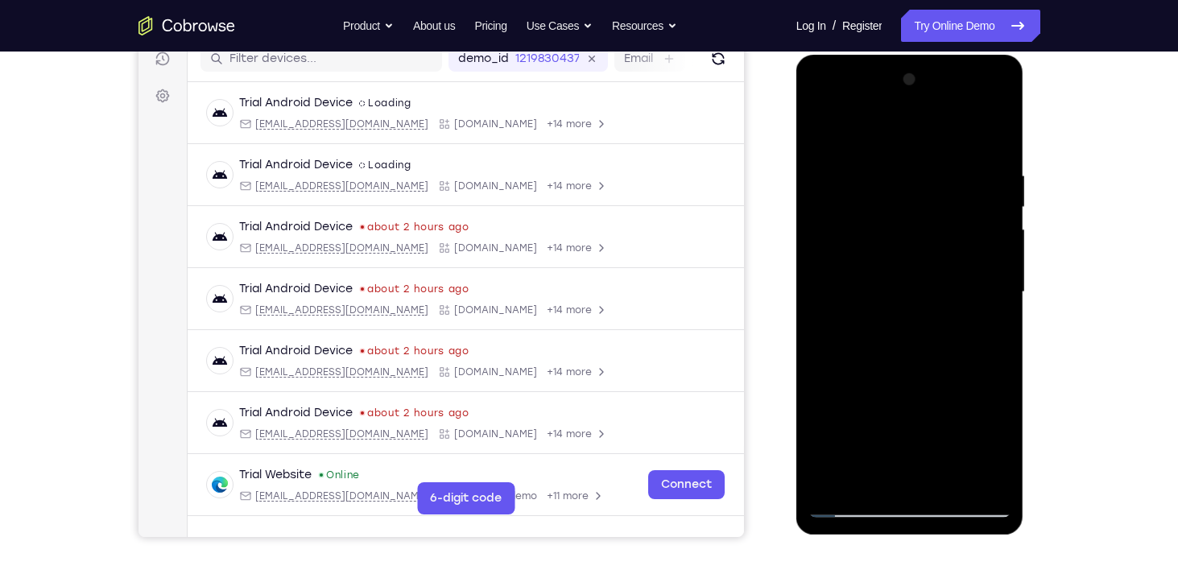
click at [999, 270] on div at bounding box center [910, 292] width 203 height 451
